Goal: Information Seeking & Learning: Learn about a topic

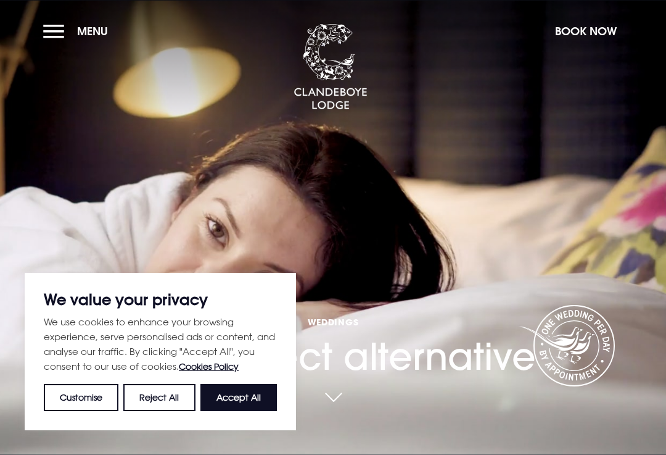
click at [257, 391] on button "Accept All" at bounding box center [238, 397] width 76 height 27
checkbox input "true"
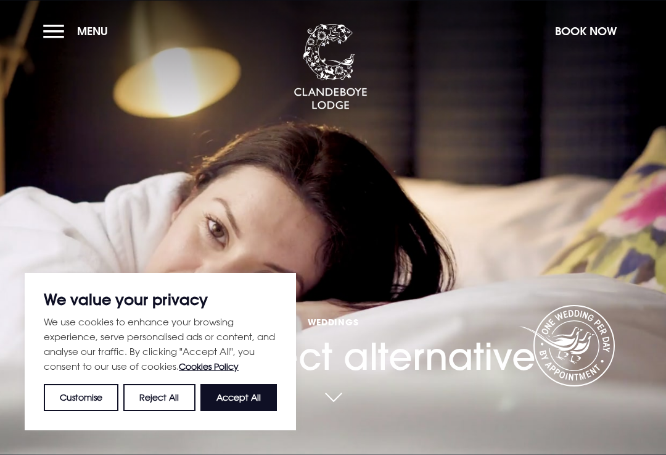
checkbox input "true"
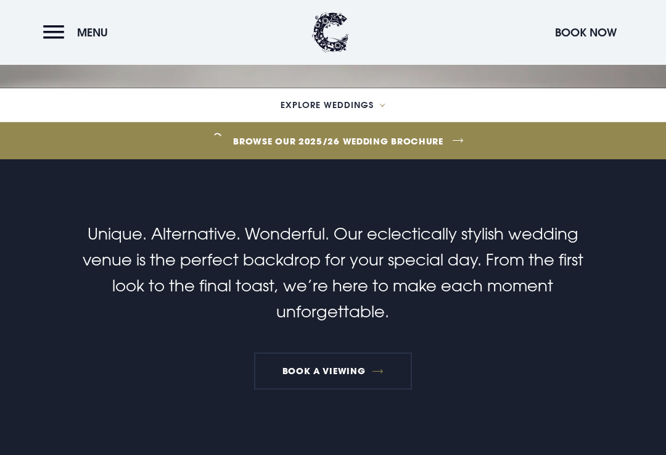
scroll to position [368, 0]
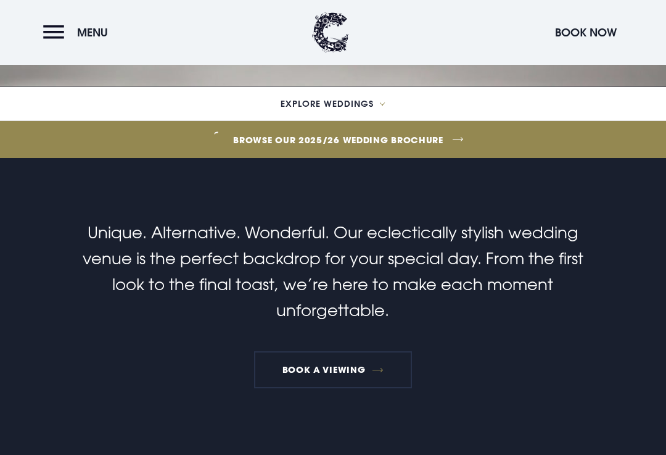
click at [456, 156] on link "Browse our 2025/26 wedding brochure" at bounding box center [338, 140] width 1543 height 46
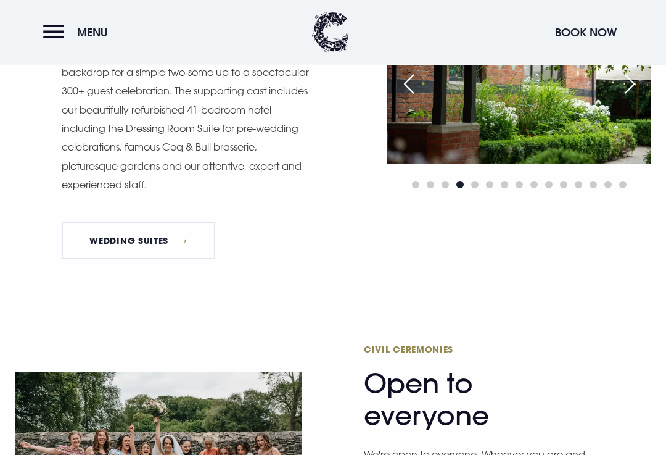
scroll to position [1351, 0]
click at [106, 245] on link "Wedding Suites" at bounding box center [139, 240] width 154 height 37
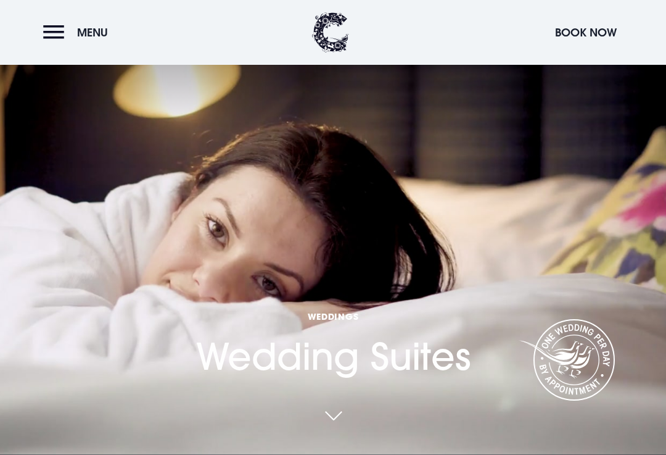
click at [57, 37] on button "Menu" at bounding box center [78, 32] width 71 height 27
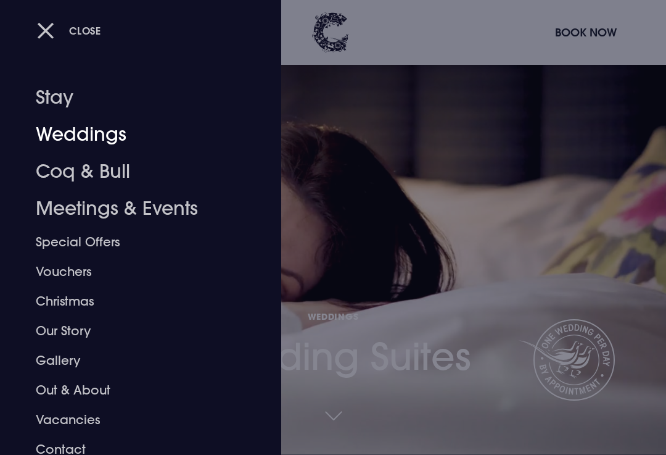
click at [56, 121] on link "Weddings" at bounding box center [132, 134] width 193 height 37
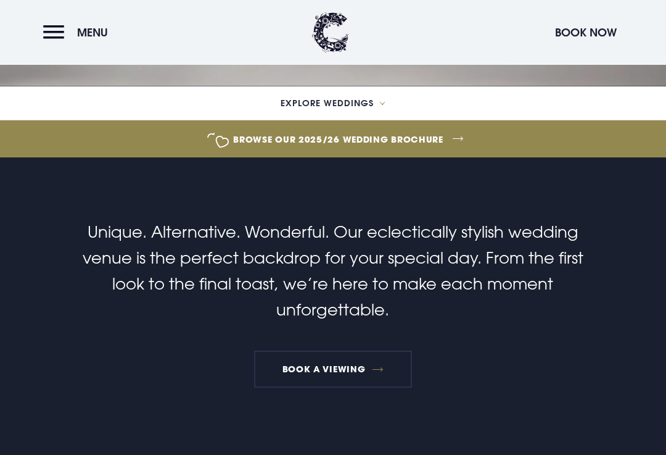
scroll to position [394, 0]
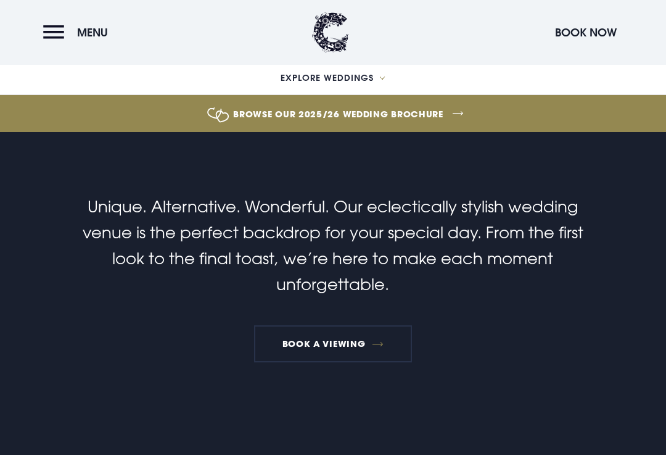
click at [379, 88] on button "Explore Weddings" at bounding box center [333, 78] width 666 height 34
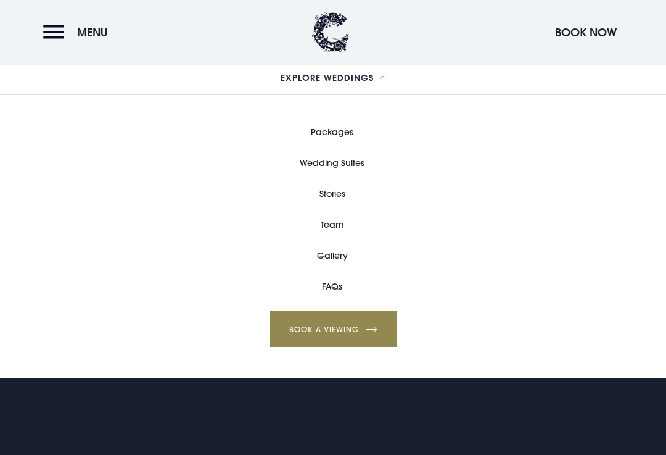
click at [352, 147] on link "Packages" at bounding box center [332, 132] width 43 height 31
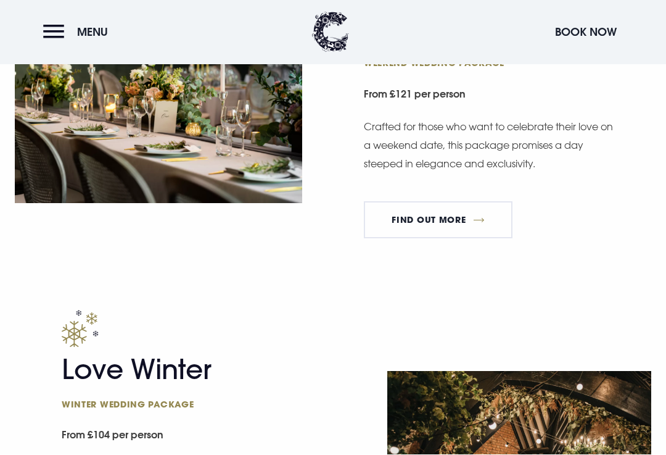
scroll to position [1165, 0]
click at [504, 211] on link "FIND OUT MORE" at bounding box center [438, 219] width 149 height 37
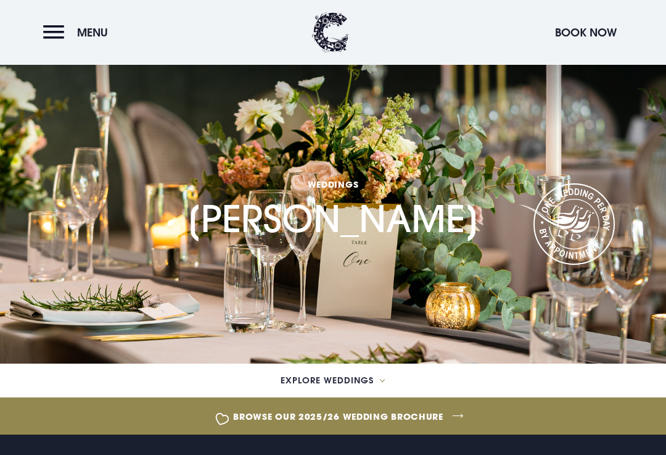
scroll to position [6, 0]
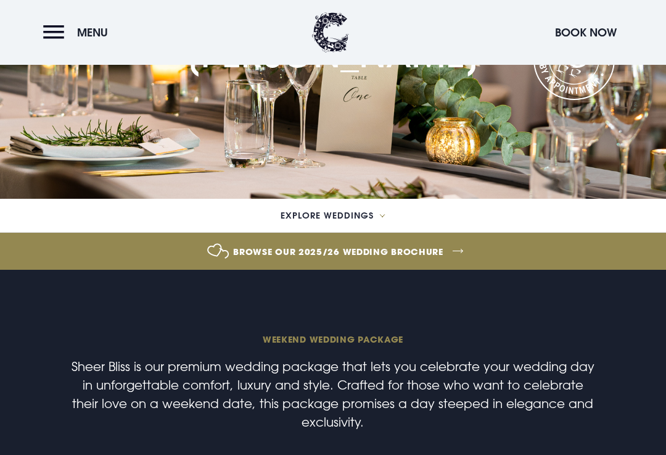
click at [429, 265] on link "Browse our 2025/26 wedding brochure" at bounding box center [338, 251] width 1543 height 46
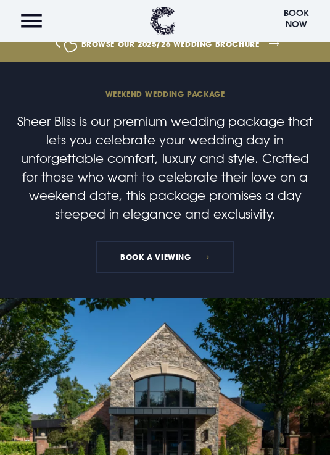
scroll to position [0, 0]
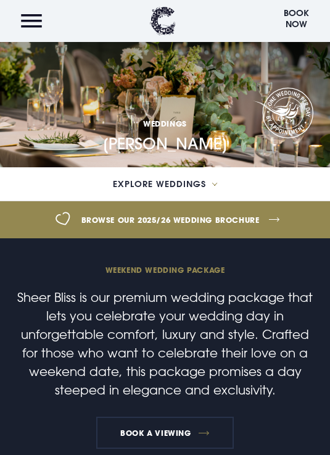
click at [129, 211] on link "Browse our 2025/26 wedding brochure" at bounding box center [170, 219] width 838 height 39
